Goal: Information Seeking & Learning: Learn about a topic

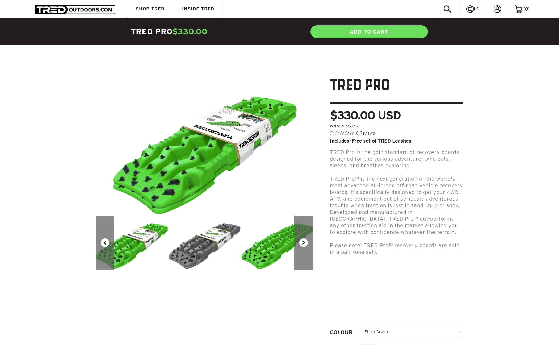
click at [314, 239] on div "Previous Next" at bounding box center [204, 173] width 226 height 193
click at [301, 243] on button "Next" at bounding box center [303, 242] width 19 height 54
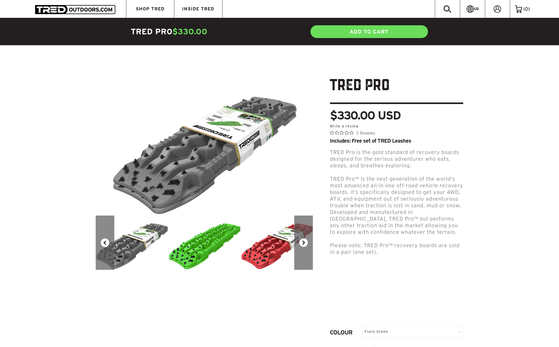
click at [301, 243] on button "Next" at bounding box center [303, 242] width 19 height 54
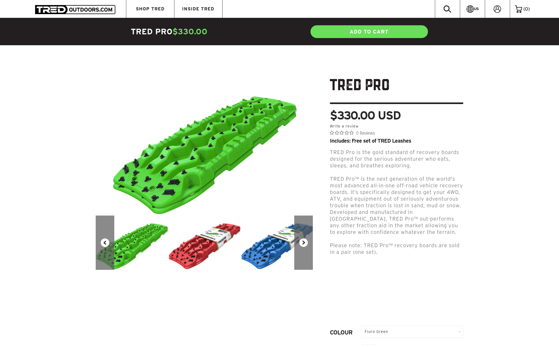
click at [301, 243] on button "Next" at bounding box center [303, 242] width 19 height 54
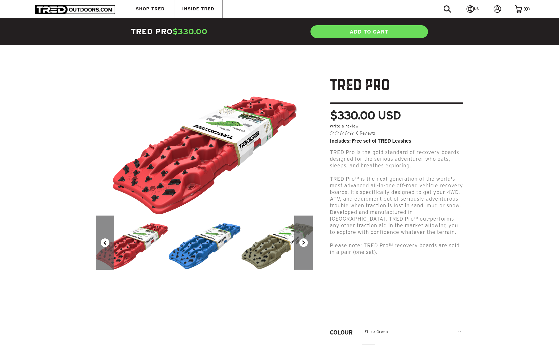
click at [301, 243] on button "Next" at bounding box center [303, 242] width 19 height 54
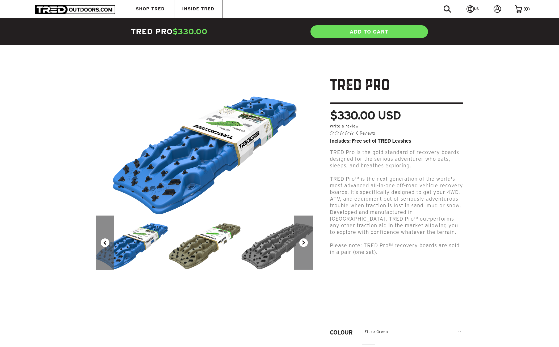
click at [301, 243] on button "Next" at bounding box center [303, 242] width 19 height 54
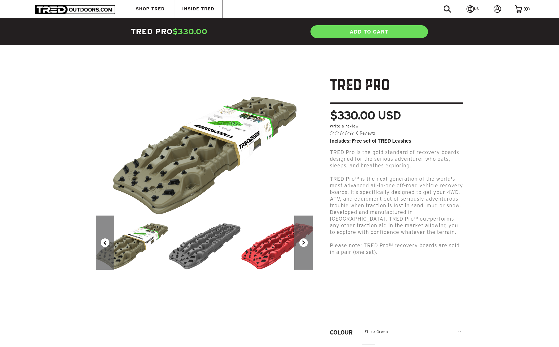
click at [301, 243] on button "Next" at bounding box center [303, 242] width 19 height 54
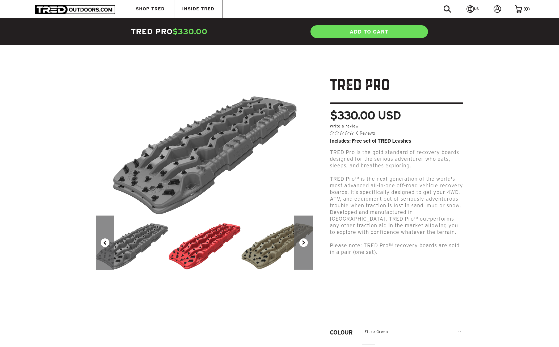
click at [301, 243] on button "Next" at bounding box center [303, 242] width 19 height 54
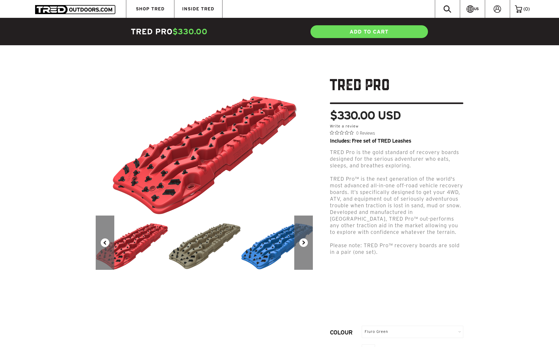
click at [301, 243] on button "Next" at bounding box center [303, 242] width 19 height 54
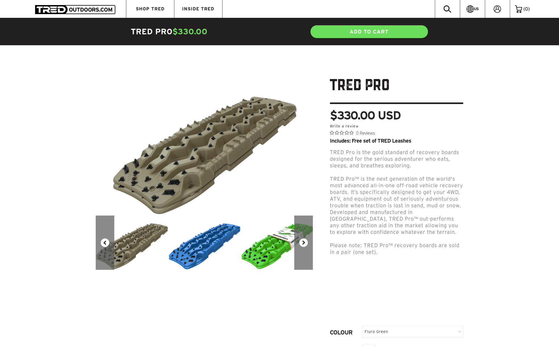
click at [301, 243] on button "Next" at bounding box center [303, 242] width 19 height 54
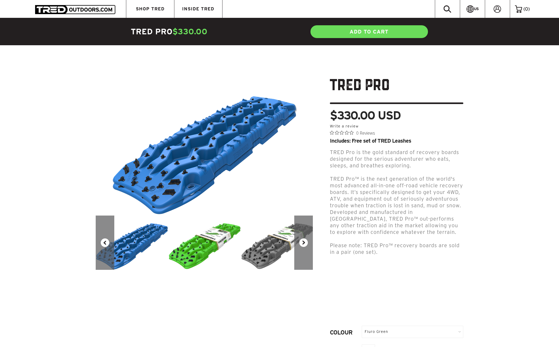
click at [301, 243] on button "Next" at bounding box center [303, 242] width 19 height 54
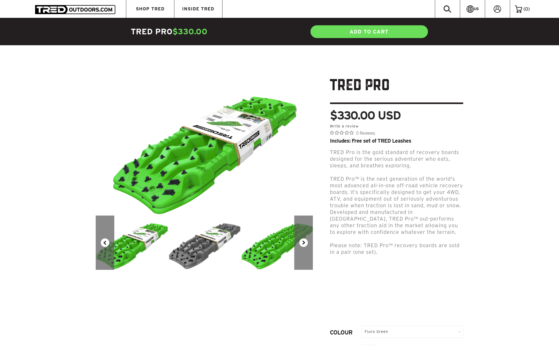
click at [301, 243] on button "Next" at bounding box center [303, 242] width 19 height 54
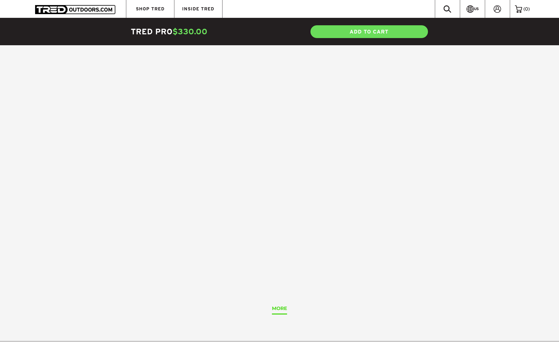
scroll to position [1771, 0]
